Goal: Transaction & Acquisition: Purchase product/service

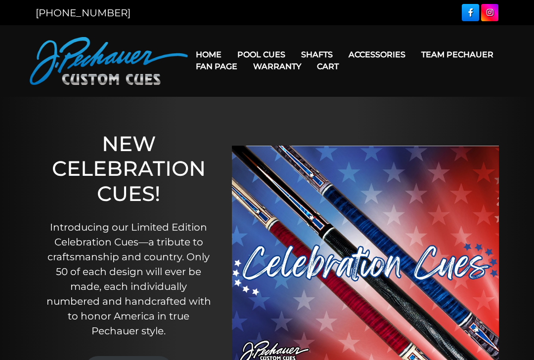
click at [245, 54] on link "Fan Page" at bounding box center [216, 66] width 57 height 25
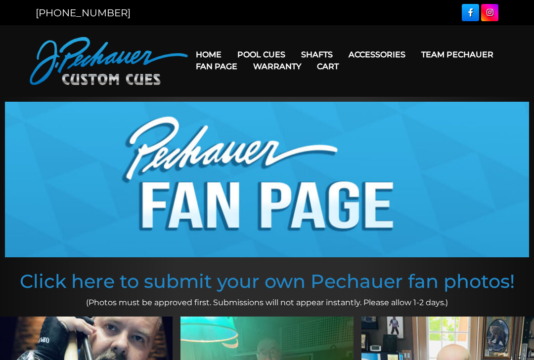
click at [285, 89] on link "JP Series (T) – NEW" at bounding box center [291, 83] width 122 height 14
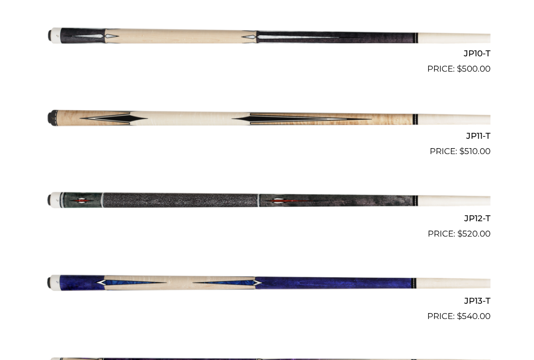
scroll to position [1065, 0]
click at [487, 280] on img at bounding box center [266, 282] width 447 height 74
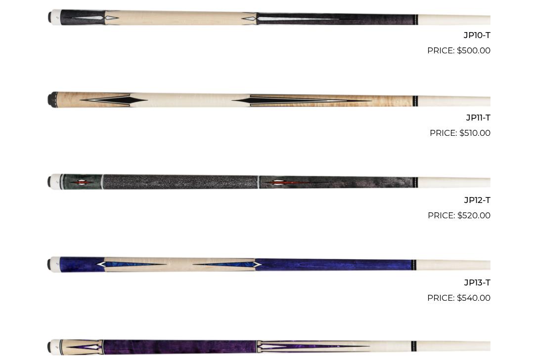
scroll to position [1084, 0]
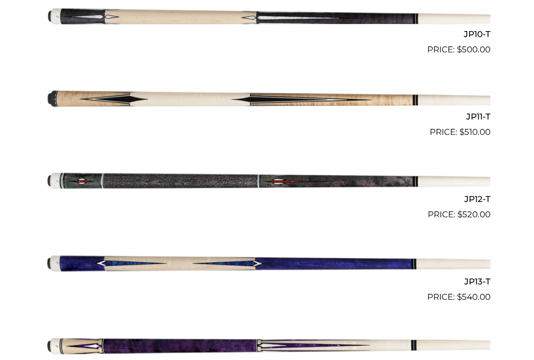
click at [348, 255] on img at bounding box center [266, 262] width 447 height 74
